Goal: Task Accomplishment & Management: Manage account settings

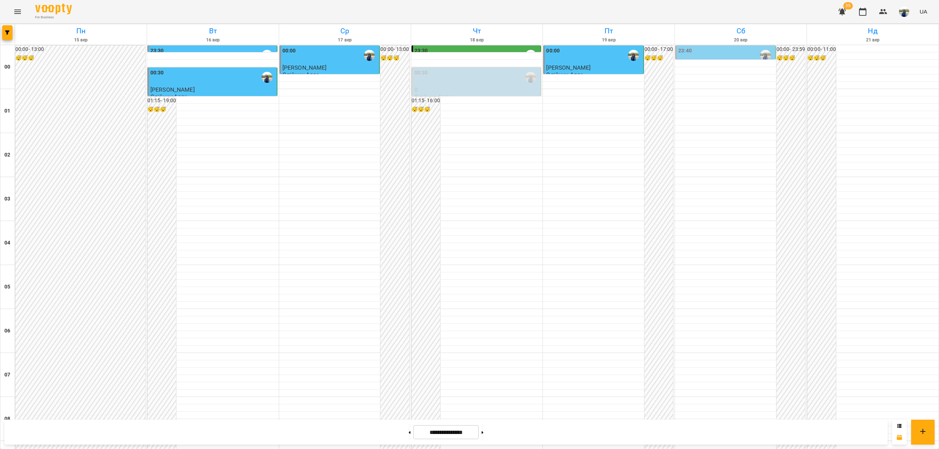
scroll to position [685, 0]
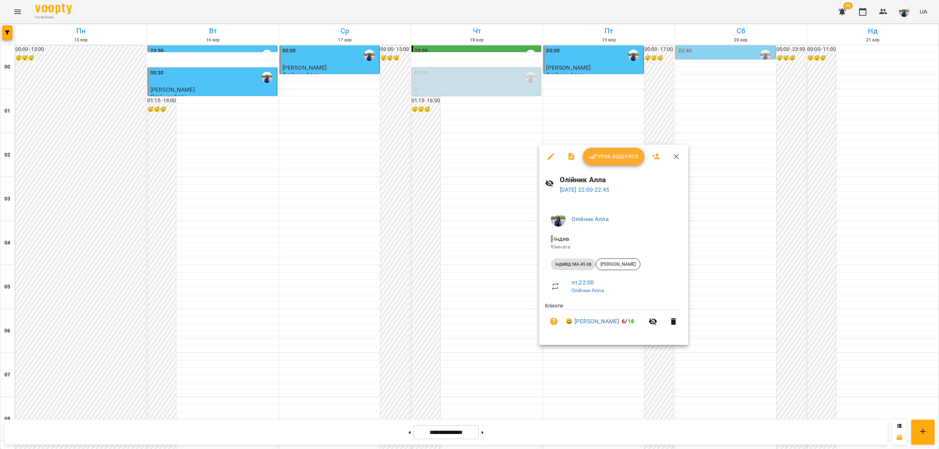
click at [630, 153] on span "Урок відбувся" at bounding box center [614, 156] width 50 height 9
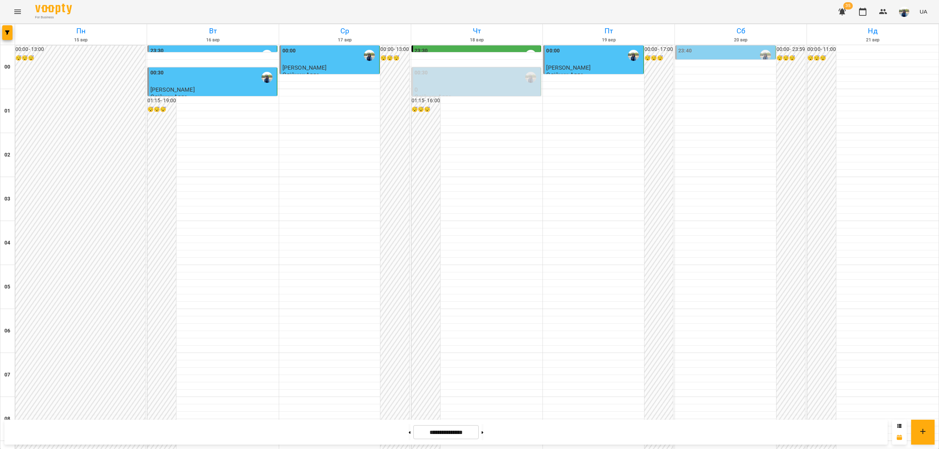
scroll to position [685, 0]
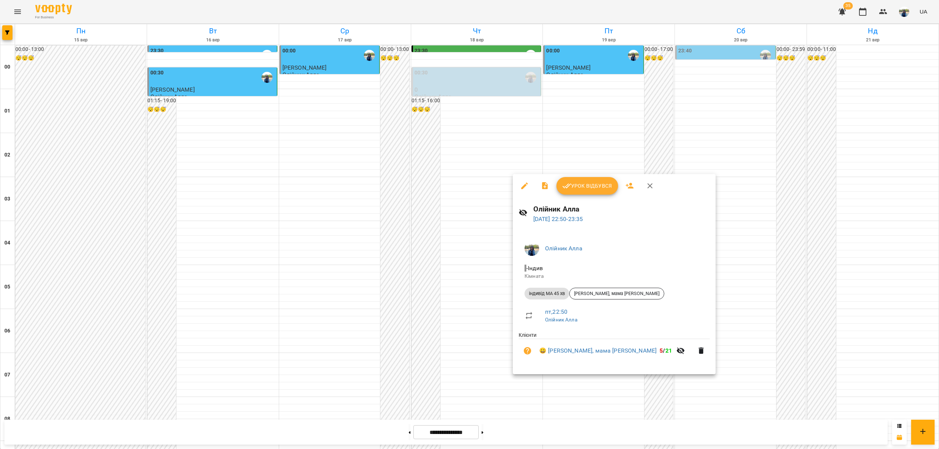
click at [596, 185] on span "Урок відбувся" at bounding box center [588, 186] width 50 height 9
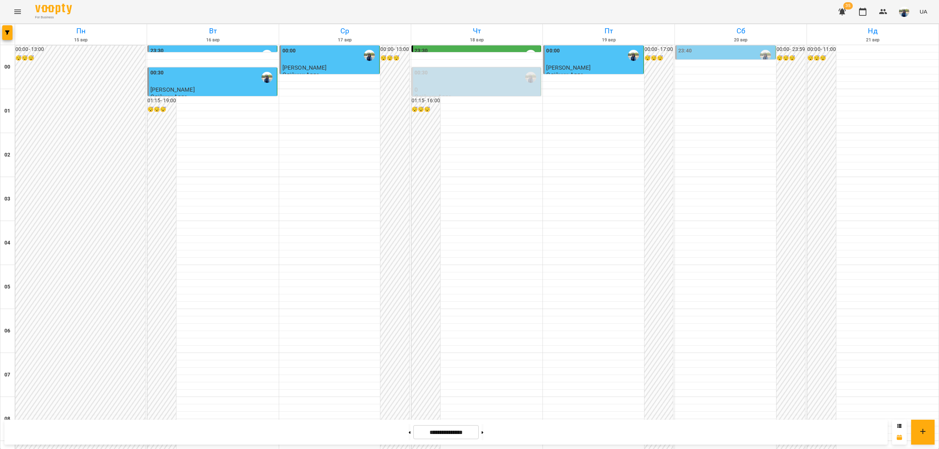
scroll to position [685, 0]
